Goal: Use online tool/utility

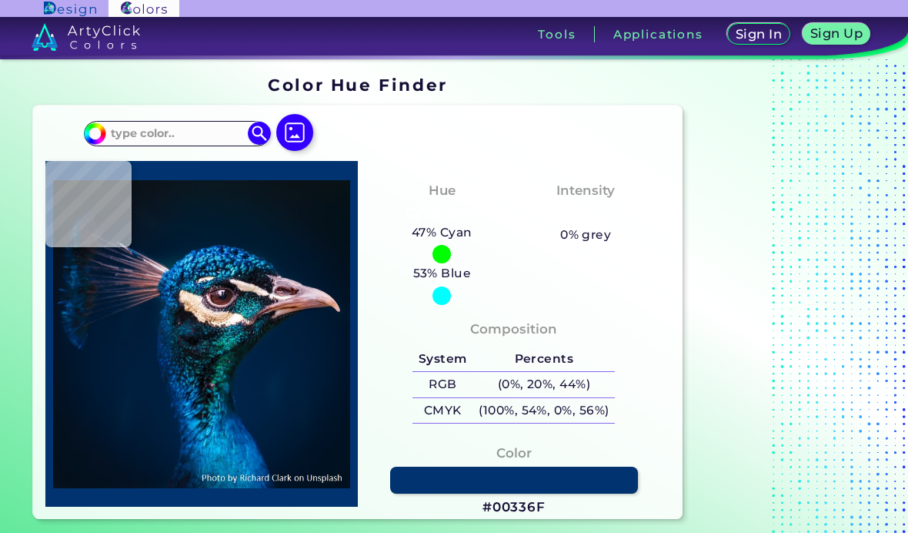
type input "#0b131e"
type input "#0B131E"
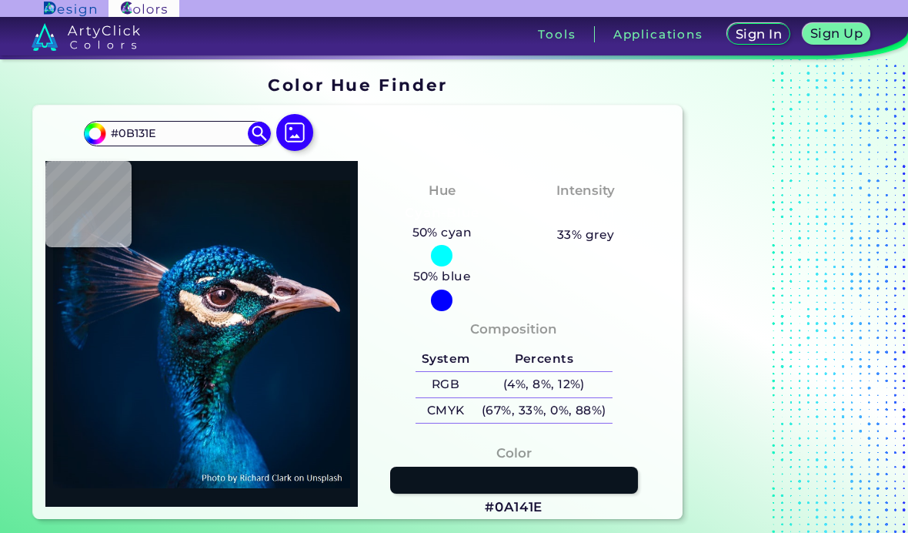
type input "#0a141e"
type input "#0A141E"
type input "#000000"
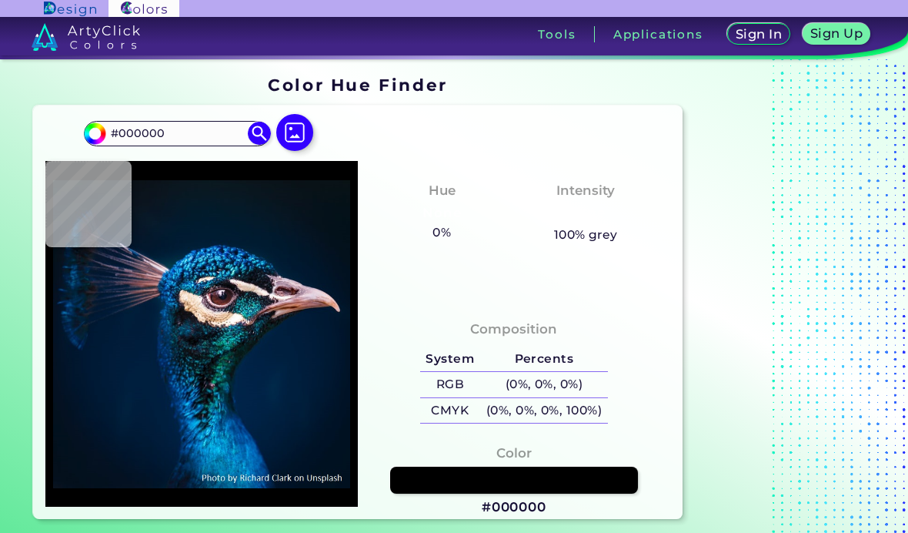
type input "#0b121a"
type input "#0B121A"
type input "#0b141b"
type input "#0B141B"
type input "#000000"
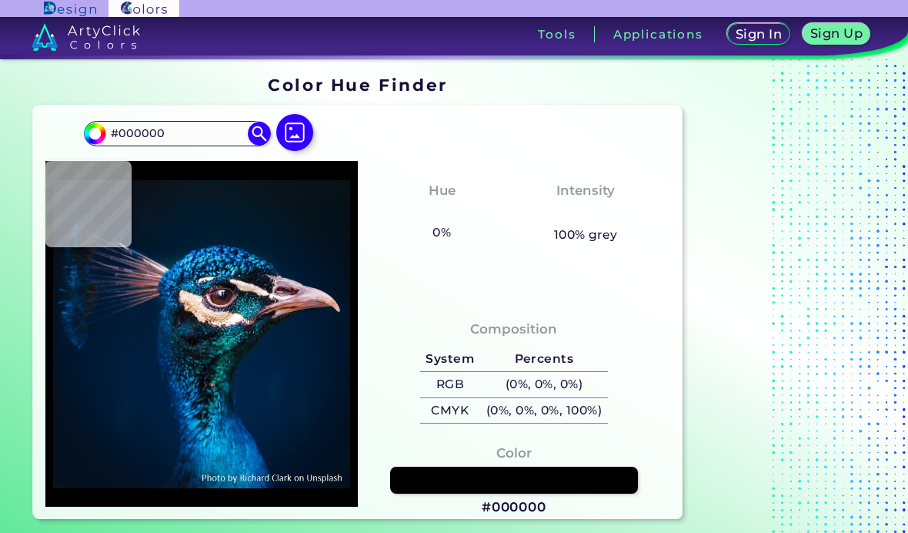
click at [179, 116] on div "#000000 #000000 Acadia ◉ Acid Green ◉ Aero Blue ◉ Alabaster ◉ Albescent White ◉…" at bounding box center [357, 311] width 649 height 413
click at [178, 143] on input "#000000" at bounding box center [176, 133] width 143 height 21
type input "#"
type input "#590914"
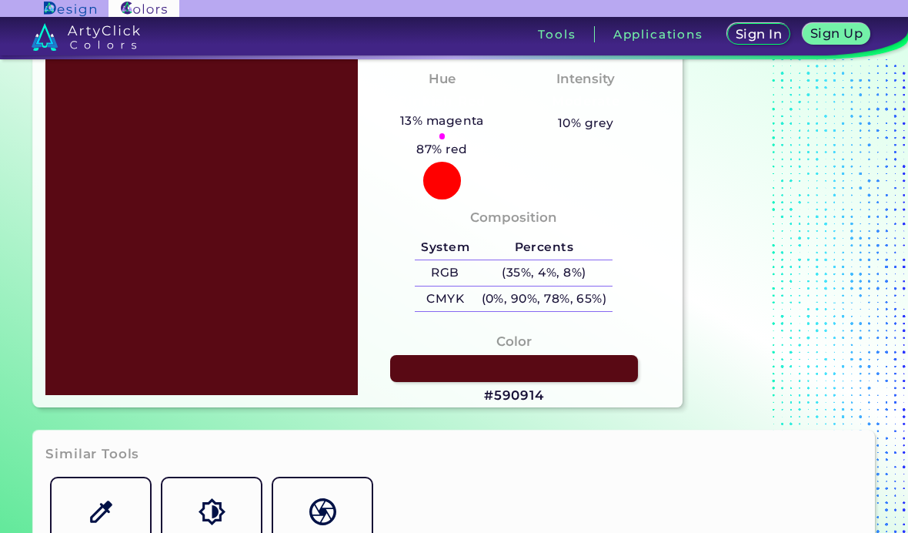
scroll to position [111, 0]
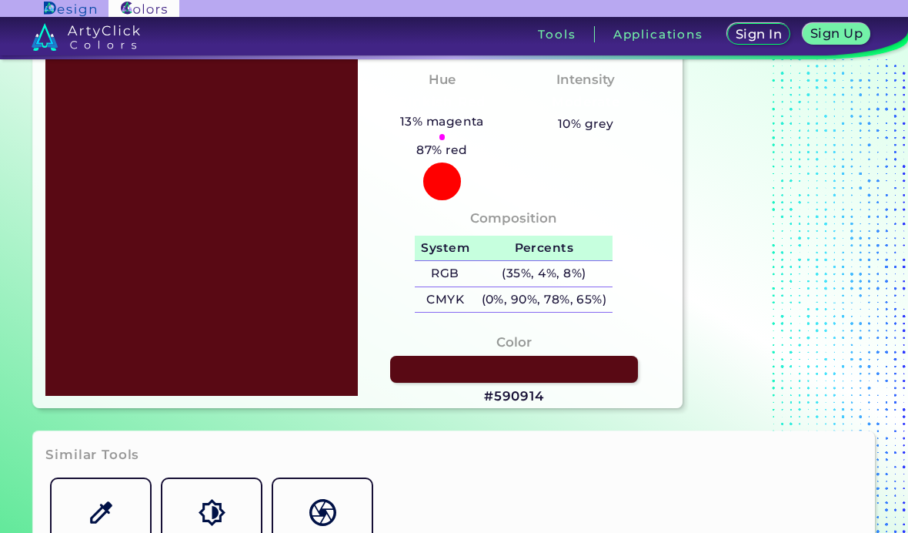
click at [485, 261] on h5 "Percents" at bounding box center [544, 248] width 137 height 25
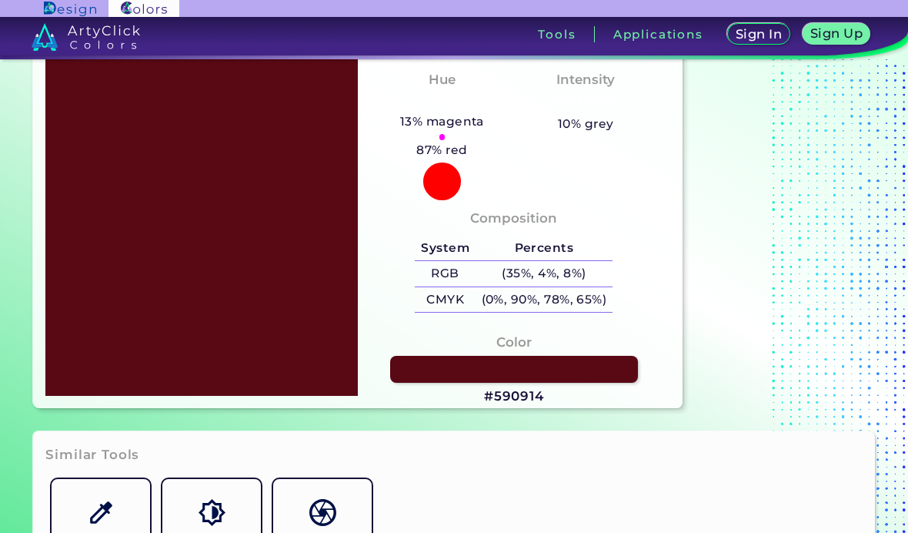
click at [484, 229] on h4 "Composition" at bounding box center [513, 218] width 87 height 22
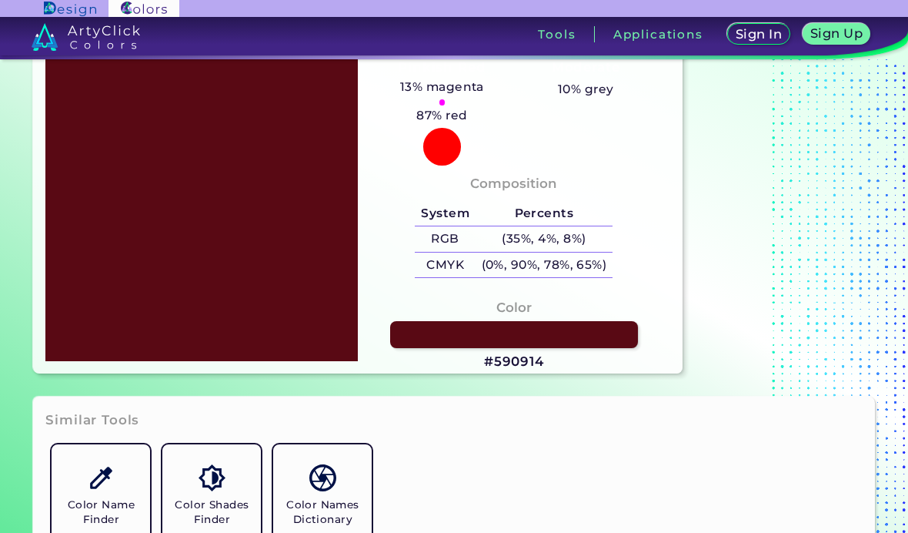
scroll to position [209, 0]
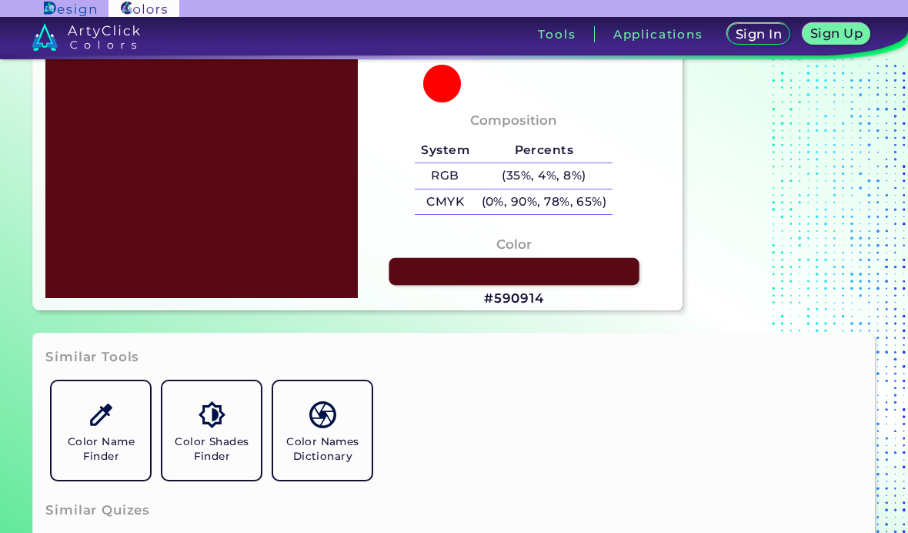
click at [459, 285] on link at bounding box center [514, 271] width 250 height 27
